Goal: Check status: Check status

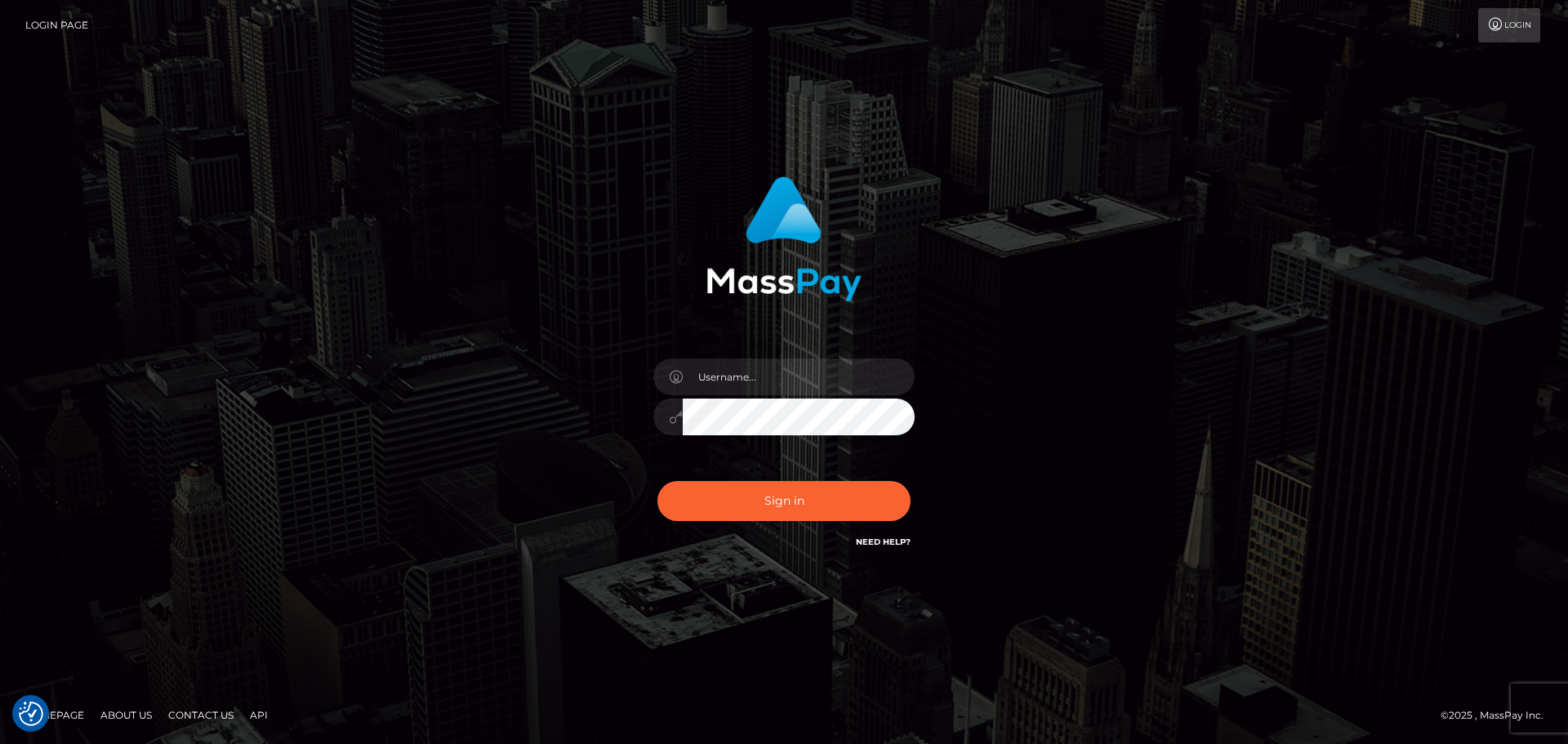
click at [792, 347] on div at bounding box center [784, 409] width 286 height 125
drag, startPoint x: 792, startPoint y: 360, endPoint x: 796, endPoint y: 383, distance: 23.3
click at [789, 359] on input "text" at bounding box center [799, 377] width 232 height 37
type input "carly.throne"
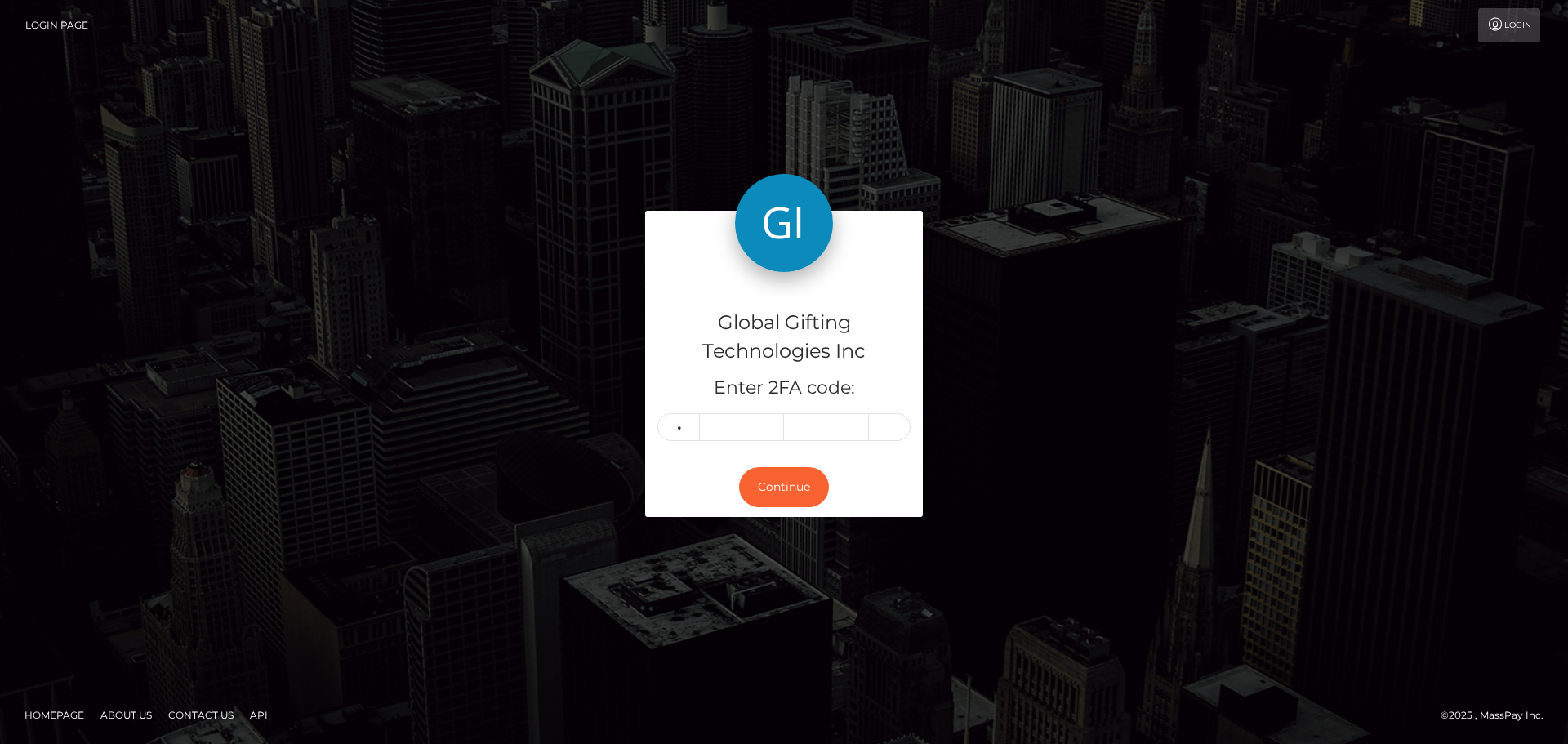
type input "8"
type input "1"
type input "8"
type input "3"
type input "9"
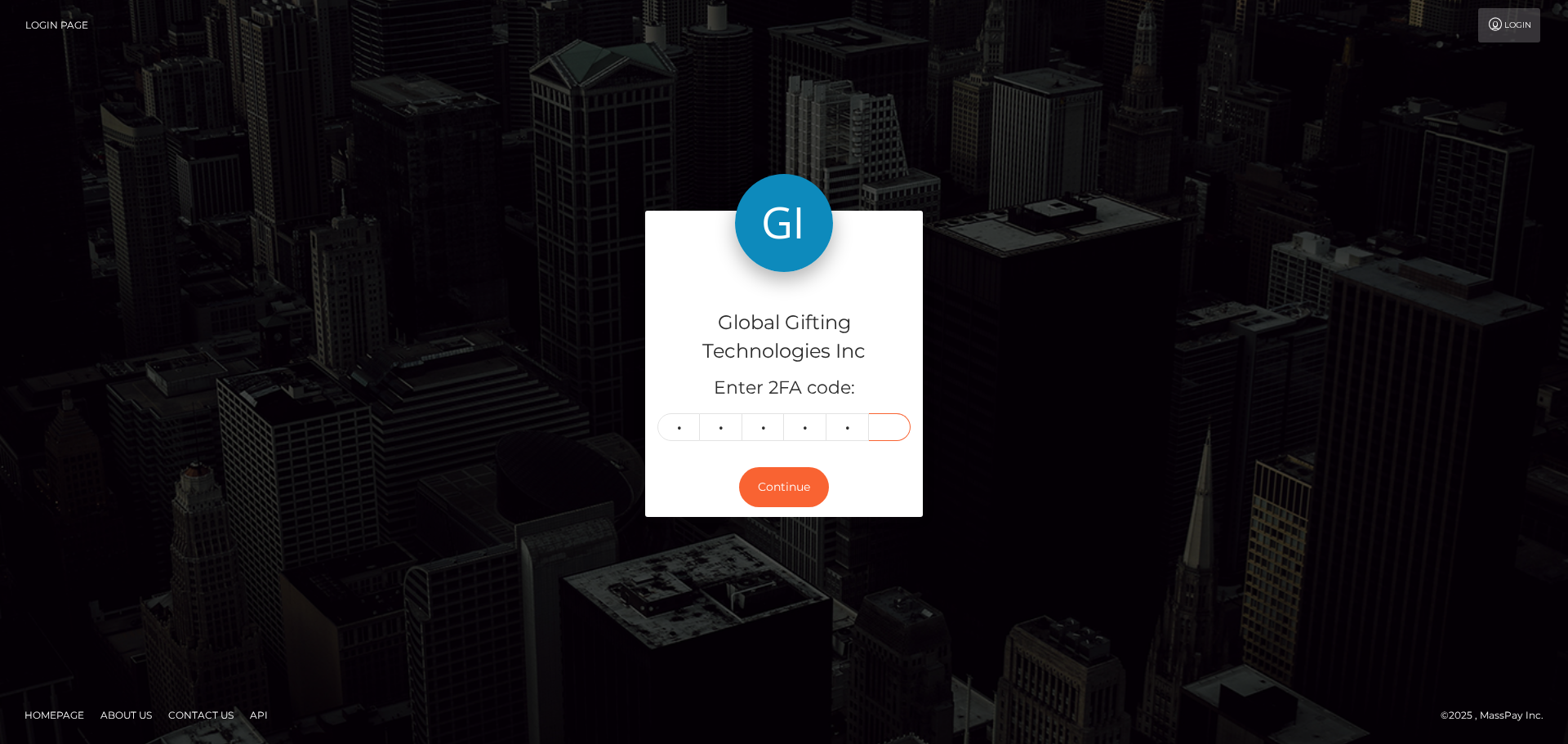
type input "7"
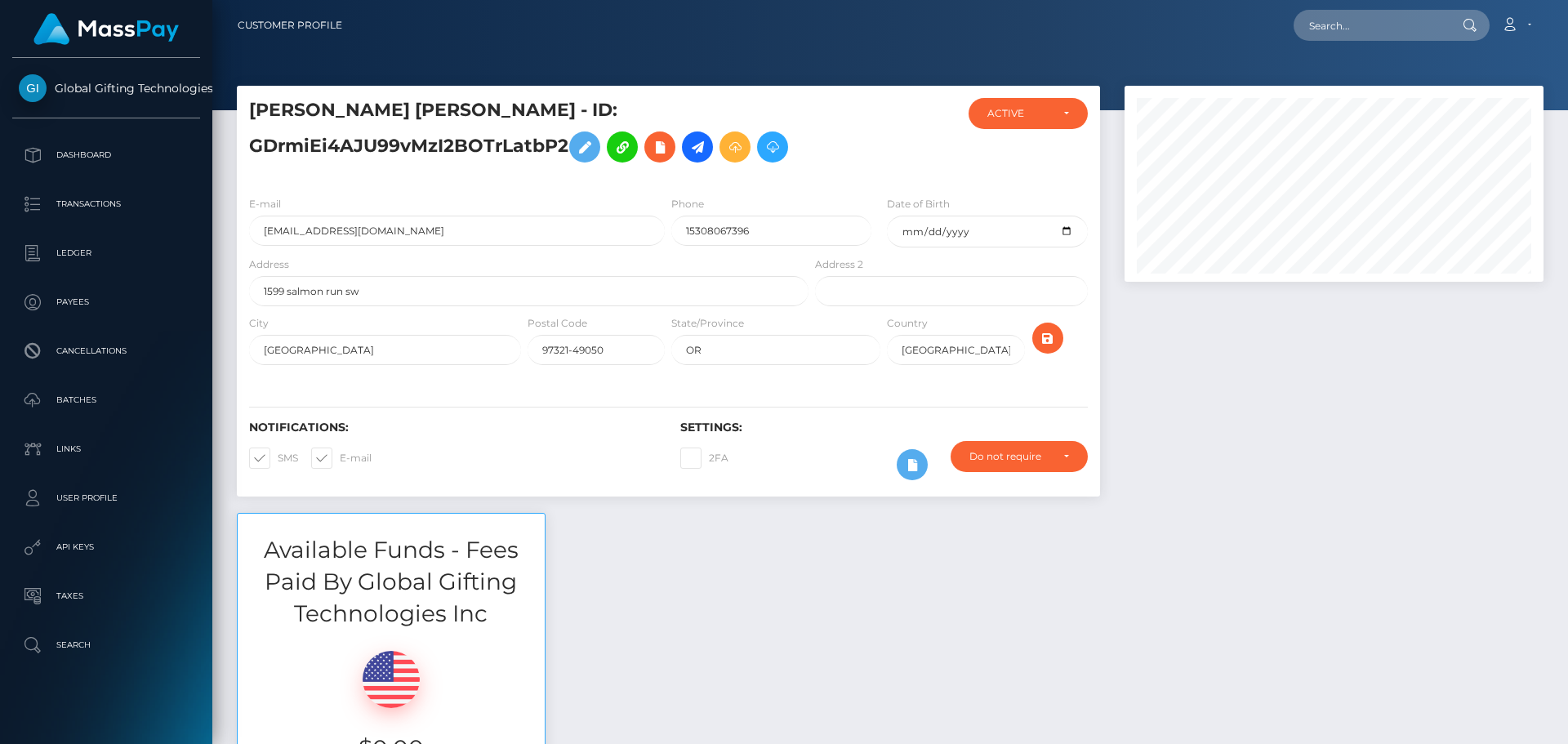
scroll to position [196, 420]
click at [1303, 341] on div at bounding box center [1333, 299] width 443 height 427
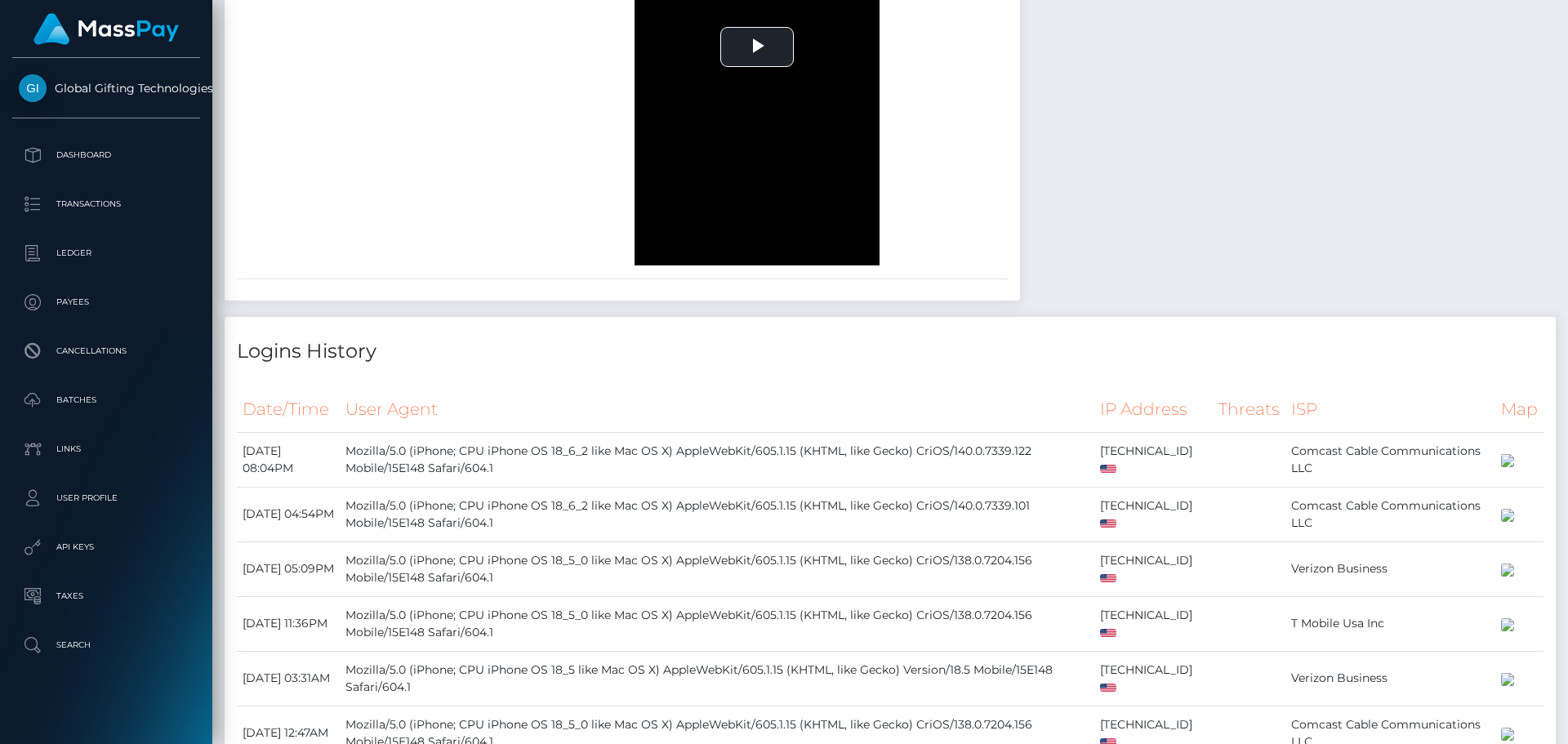
scroll to position [1633, 0]
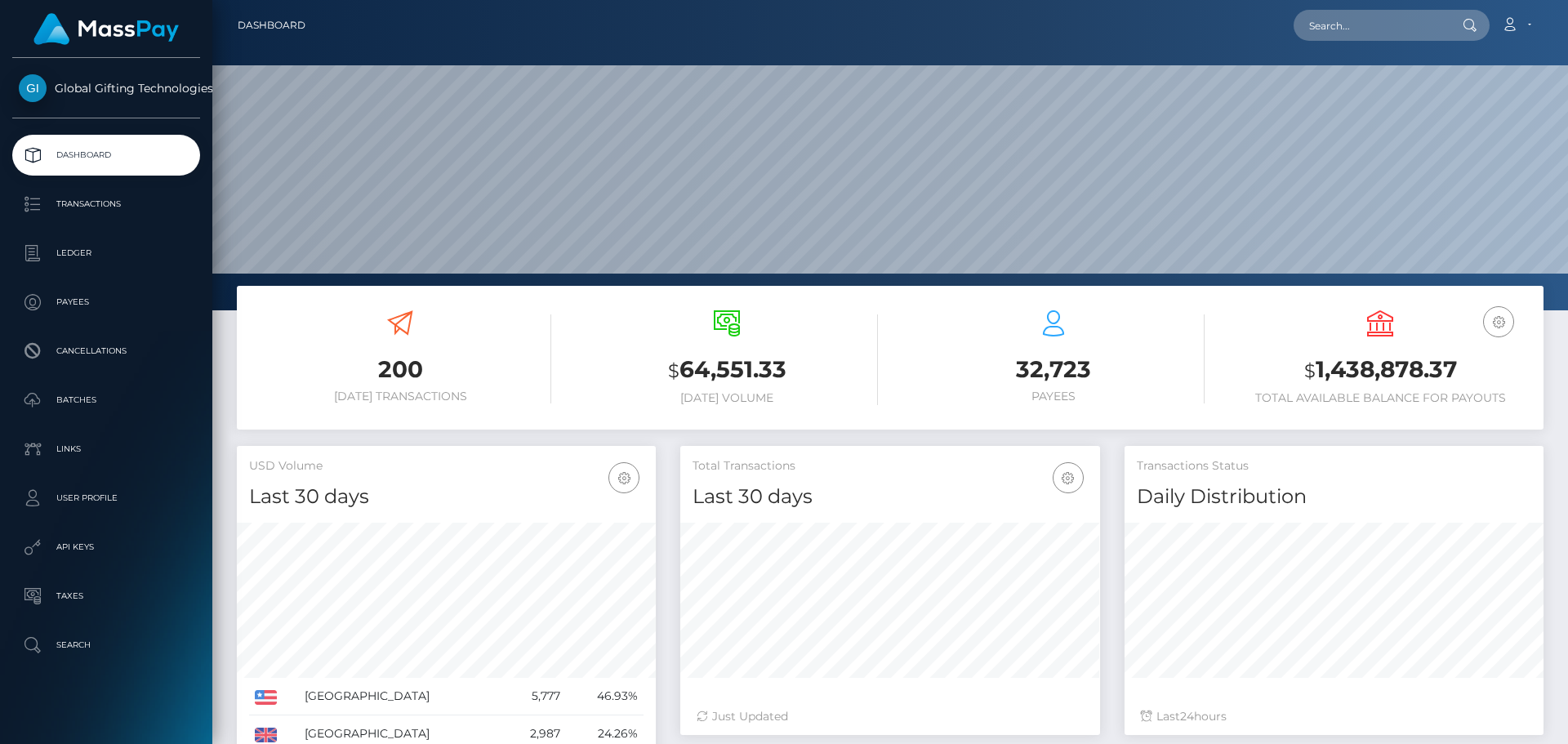
scroll to position [290, 420]
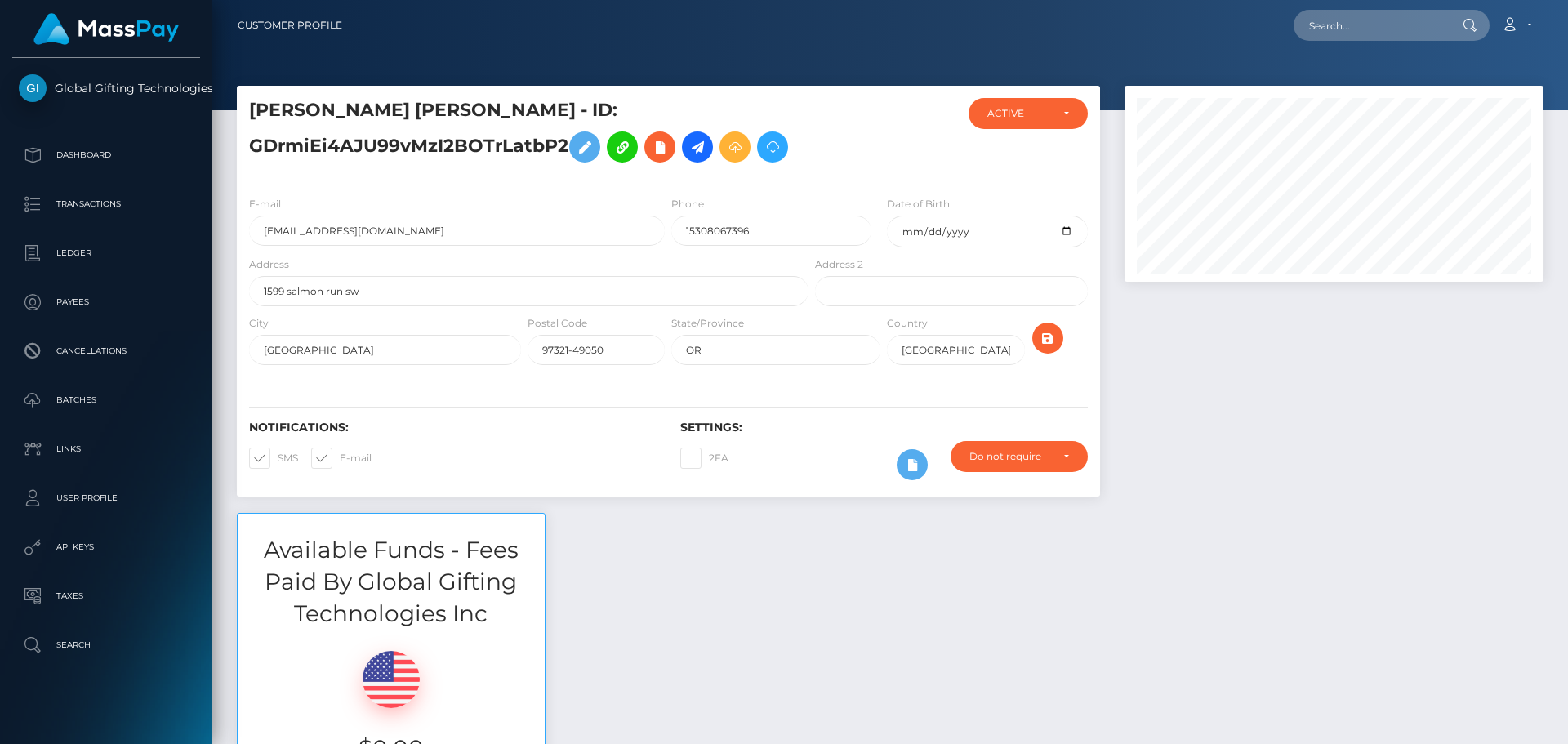
scroll to position [196, 420]
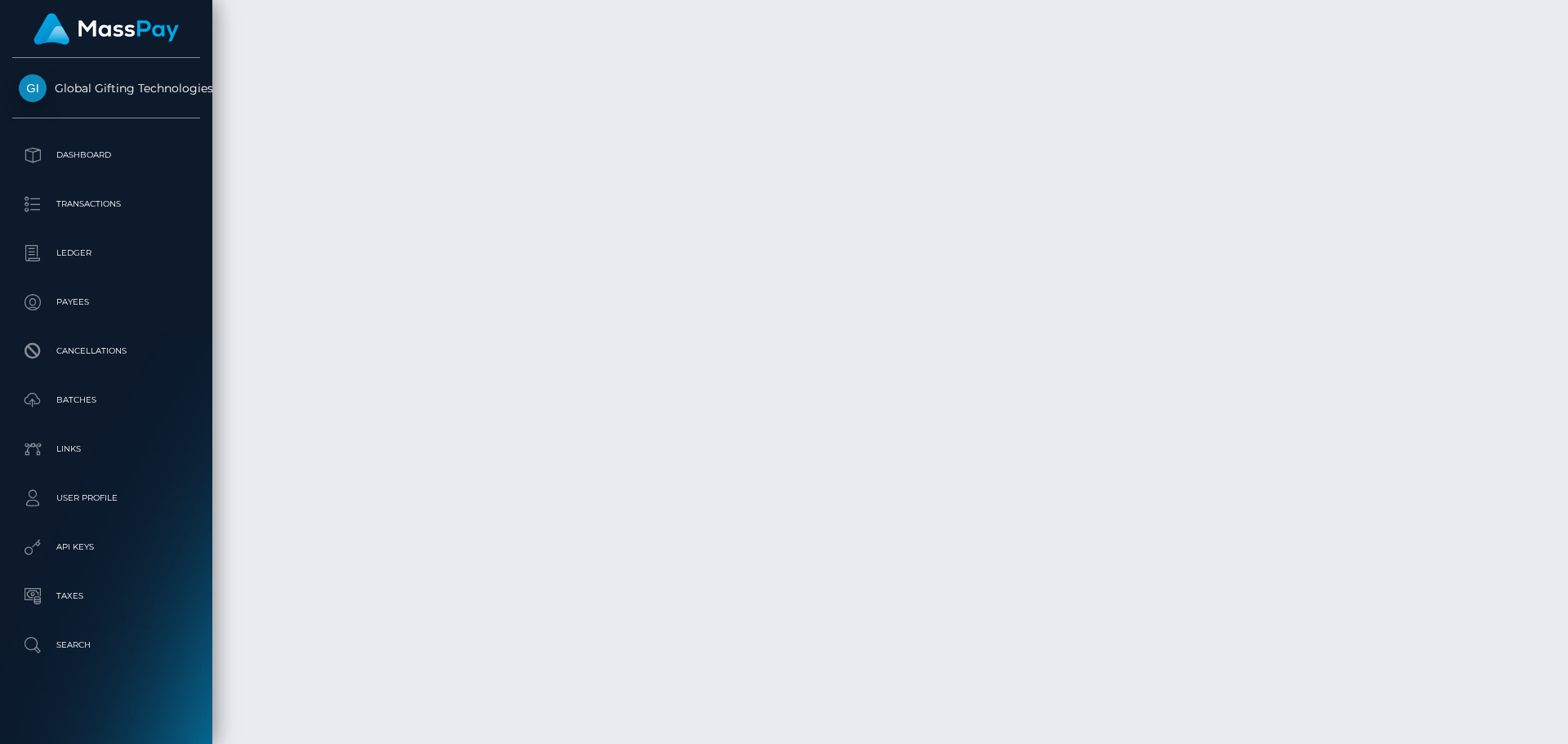
scroll to position [14870, 0]
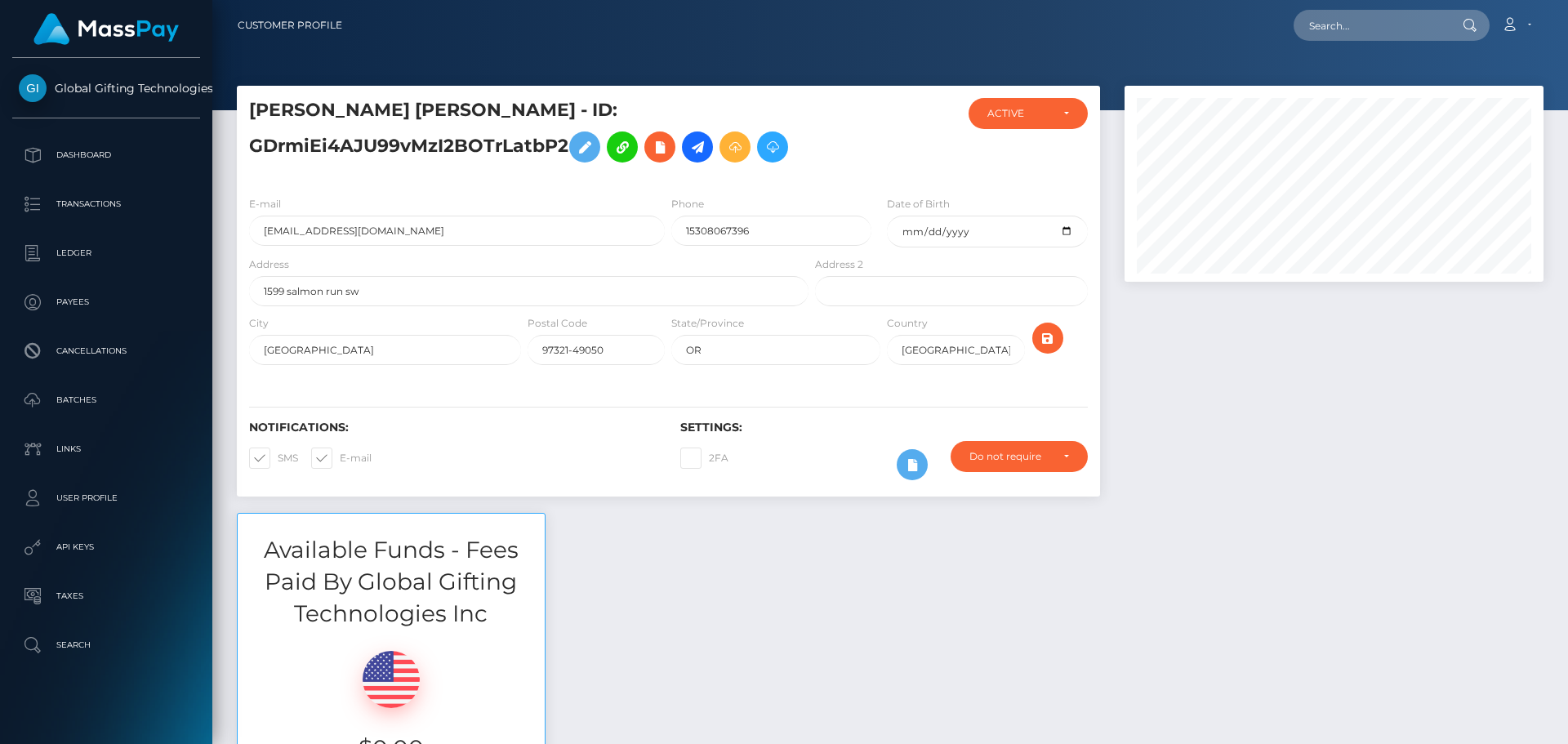
scroll to position [196, 420]
